Goal: Information Seeking & Learning: Learn about a topic

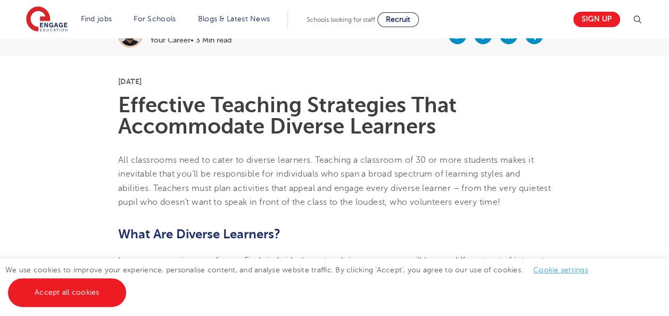
scroll to position [210, 0]
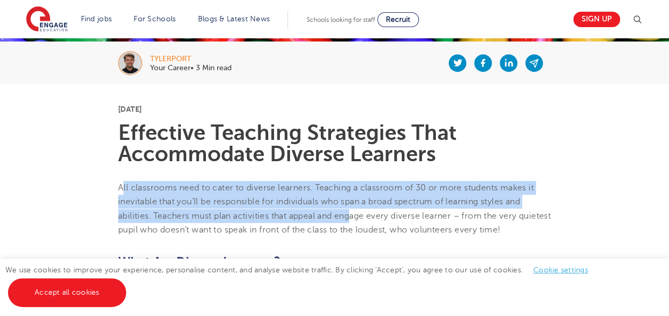
drag, startPoint x: 121, startPoint y: 186, endPoint x: 356, endPoint y: 219, distance: 237.6
click at [356, 219] on span "All classrooms need to cater to diverse learners. Teaching a classroom of 30 or…" at bounding box center [334, 209] width 433 height 52
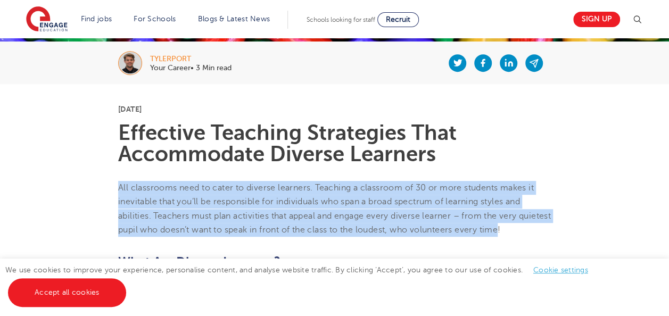
drag, startPoint x: 119, startPoint y: 184, endPoint x: 539, endPoint y: 228, distance: 421.8
click at [539, 228] on span "All classrooms need to cater to diverse learners. Teaching a classroom of 30 or…" at bounding box center [334, 209] width 433 height 52
copy span "All classrooms need to cater to diverse learners. Teaching a classroom of 30 or…"
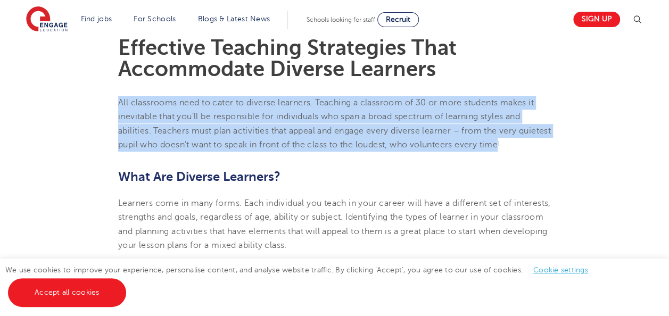
scroll to position [284, 0]
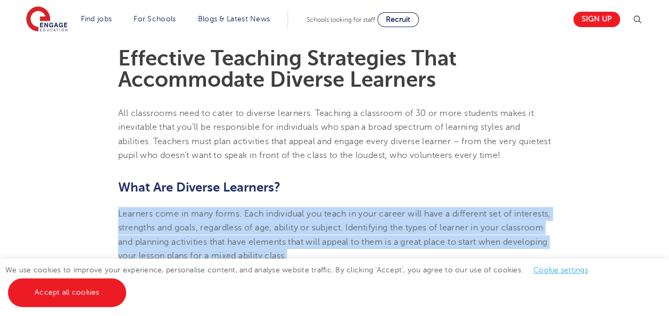
drag, startPoint x: 119, startPoint y: 216, endPoint x: 386, endPoint y: 254, distance: 269.5
click at [386, 254] on p "Learners come in many forms. Each individual you teach in your career will have…" at bounding box center [334, 235] width 433 height 56
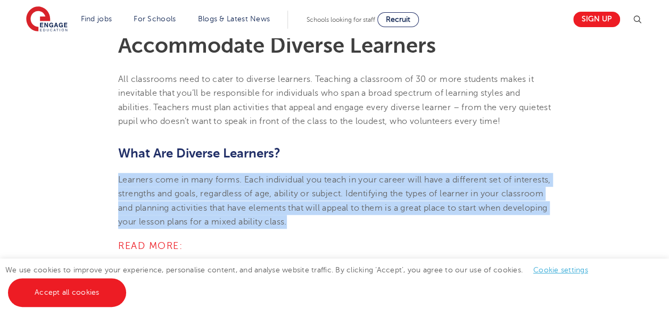
scroll to position [322, 0]
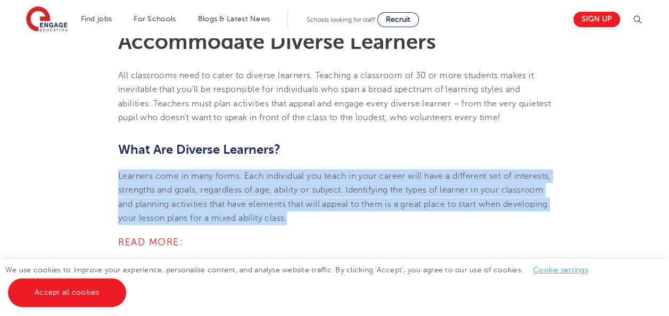
copy span "Learners come in many forms. Each individual you teach in your career will have…"
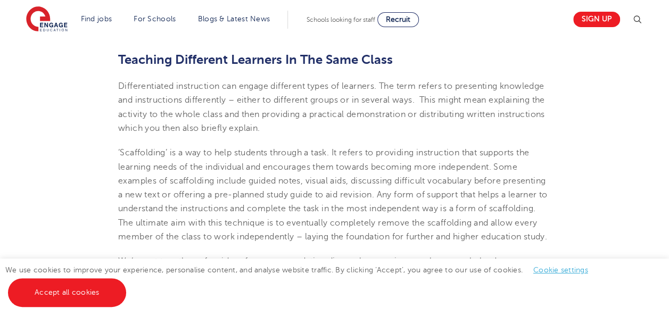
scroll to position [617, 0]
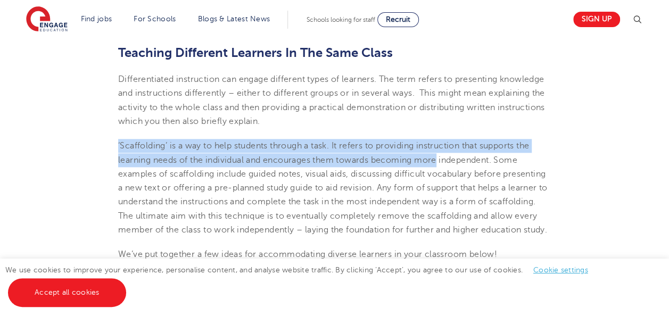
drag, startPoint x: 118, startPoint y: 145, endPoint x: 439, endPoint y: 160, distance: 320.8
click at [439, 160] on span "‘Scaffolding’ is a way to help students through a task. It refers to providing …" at bounding box center [333, 188] width 430 height 94
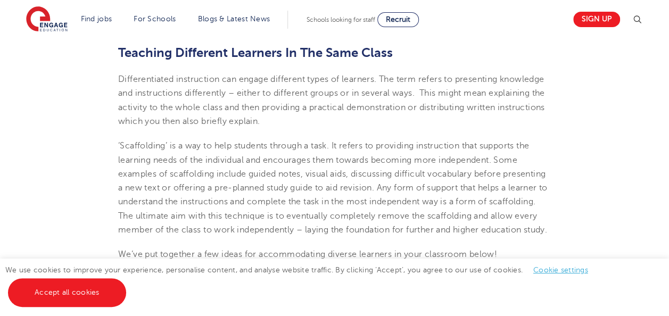
drag, startPoint x: 439, startPoint y: 160, endPoint x: 389, endPoint y: 126, distance: 59.8
click at [389, 126] on p "Differentiated instruction can engage different types of learners. The term ref…" at bounding box center [334, 100] width 433 height 56
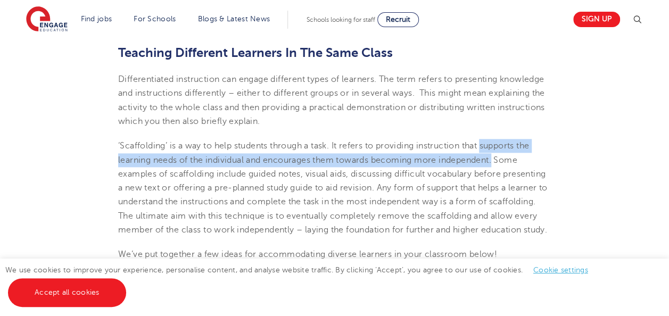
drag, startPoint x: 488, startPoint y: 146, endPoint x: 496, endPoint y: 155, distance: 11.7
click at [496, 155] on span "‘Scaffolding’ is a way to help students through a task. It refers to providing …" at bounding box center [333, 188] width 430 height 94
copy span "supports the learning needs of the individual and encourages them towards becom…"
